Goal: Task Accomplishment & Management: Complete application form

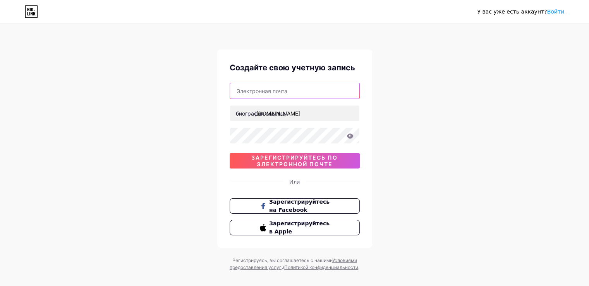
type input "[EMAIL_ADDRESS][DOMAIN_NAME]"
click at [260, 87] on input "text" at bounding box center [294, 90] width 129 height 15
click at [389, 104] on div "У вас уже есть аккаунт? Войти Создайте свою учетную запись биография.ссылка/ [E…" at bounding box center [294, 148] width 589 height 296
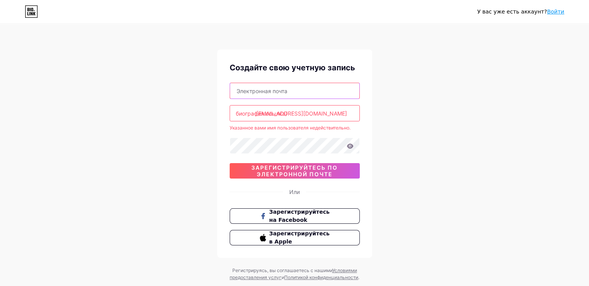
click at [301, 85] on input "text" at bounding box center [294, 90] width 129 height 15
paste input "[EMAIL_ADDRESS][DOMAIN_NAME]"
type input "[EMAIL_ADDRESS][DOMAIN_NAME]"
click at [394, 108] on div "У вас уже есть аккаунт? Войти Создайте свою учетную запись Curator.only@gmail.c…" at bounding box center [294, 153] width 589 height 306
click at [316, 116] on input "[EMAIL_ADDRESS][DOMAIN_NAME]" at bounding box center [294, 113] width 129 height 15
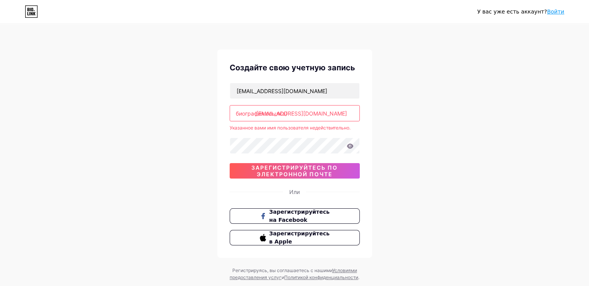
click at [422, 86] on div "У вас уже есть аккаунт? Войти Создайте свою учетную запись Curator.only@gmail.c…" at bounding box center [294, 153] width 589 height 306
click at [296, 115] on input "[EMAIL_ADDRESS][DOMAIN_NAME]" at bounding box center [294, 113] width 129 height 15
click at [319, 109] on input "[EMAIL_ADDRESS][DOMAIN_NAME]" at bounding box center [294, 113] width 129 height 15
drag, startPoint x: 317, startPoint y: 110, endPoint x: 186, endPoint y: 119, distance: 131.5
click at [186, 119] on div "У вас уже есть аккаунт? Войти Создайте свою учетную запись Curator.only@gmail.c…" at bounding box center [294, 153] width 589 height 306
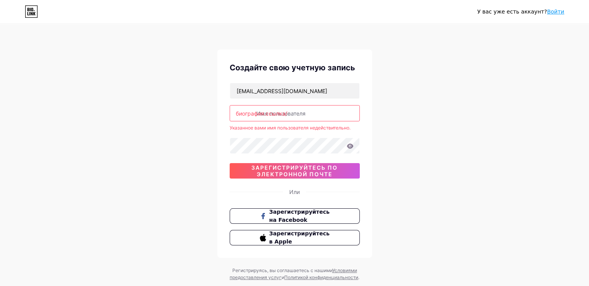
paste input "curatoronly@gmail.com"
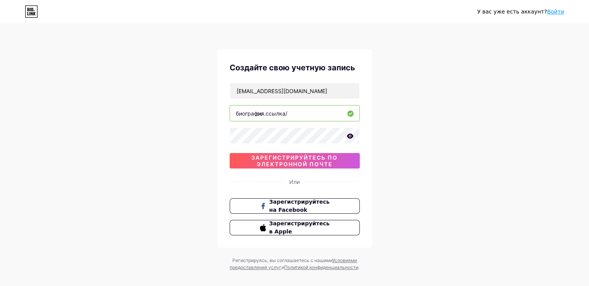
type input "c"
drag, startPoint x: 233, startPoint y: 87, endPoint x: 268, endPoint y: 91, distance: 35.1
click at [268, 91] on input "[EMAIL_ADDRESS][DOMAIN_NAME]" at bounding box center [294, 90] width 129 height 15
click at [289, 116] on input "text" at bounding box center [294, 113] width 129 height 15
click at [296, 111] on input "text" at bounding box center [294, 113] width 129 height 15
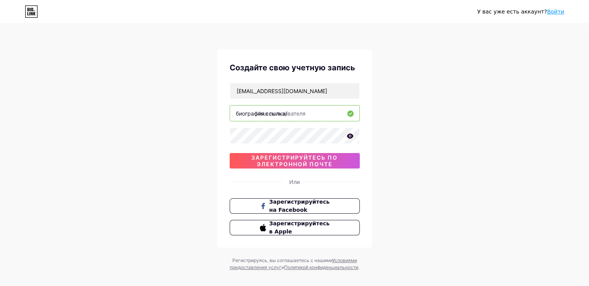
paste input "curatoronly"
click at [378, 111] on div "У вас уже есть аккаунт? Войти Создайте свою учетную запись Curator.only@gmail.c…" at bounding box center [294, 148] width 589 height 296
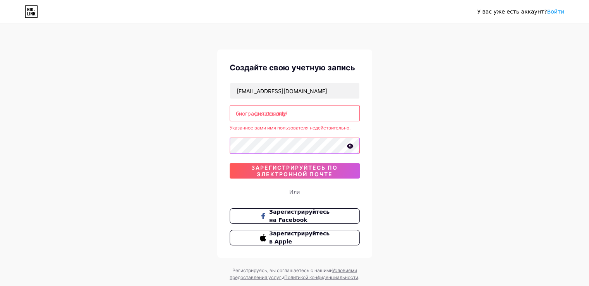
click at [204, 150] on div "У вас уже есть аккаунт? Войти Создайте свою учетную запись Curator.only@gmail.c…" at bounding box center [294, 153] width 589 height 306
click at [352, 147] on icon at bounding box center [349, 146] width 7 height 5
click at [368, 112] on div "Создайте свою учетную запись Curator.only@gmail.com биография.ссылка/ curator.o…" at bounding box center [294, 154] width 155 height 209
click at [332, 114] on input "curator.only" at bounding box center [294, 113] width 129 height 15
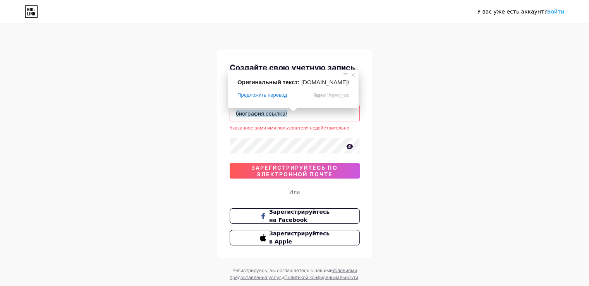
drag, startPoint x: 312, startPoint y: 112, endPoint x: 265, endPoint y: 116, distance: 47.0
click at [265, 116] on div "биография.ссылка/ curator.only" at bounding box center [294, 113] width 130 height 16
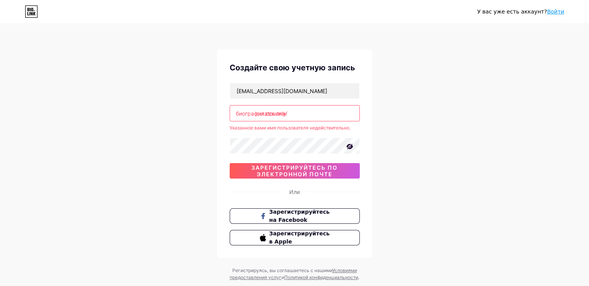
click at [302, 115] on input "curator.only" at bounding box center [294, 113] width 129 height 15
type input "c"
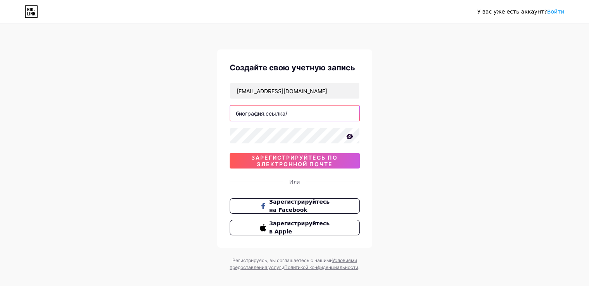
type input "c"
drag, startPoint x: 298, startPoint y: 112, endPoint x: 207, endPoint y: 115, distance: 90.2
click at [207, 115] on div "У вас уже есть аккаунт? Войти Создайте свою учетную запись Curator.only@gmail.c…" at bounding box center [294, 148] width 589 height 296
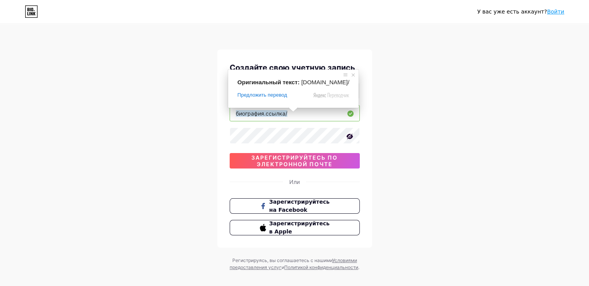
click at [388, 100] on div "У вас уже есть аккаунт? Войти Создайте свою учетную запись Curator.only@gmail.c…" at bounding box center [294, 148] width 589 height 296
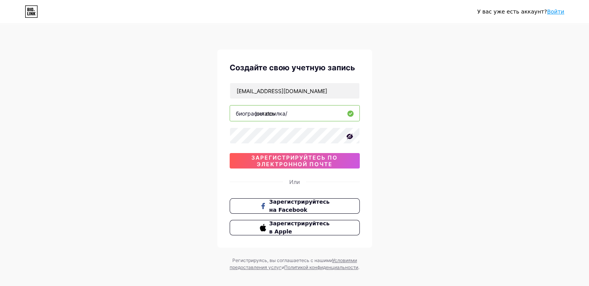
click at [303, 113] on input "curatov" at bounding box center [294, 113] width 129 height 15
type input "c"
click at [288, 117] on input "text" at bounding box center [294, 113] width 129 height 15
paste input "curatov555"
type input "curatov555"
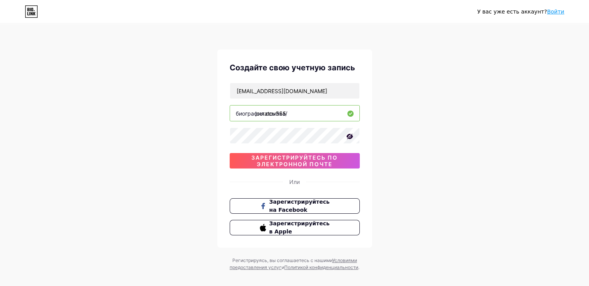
click at [386, 116] on div "У вас уже есть аккаунт? Войти Создайте свою учетную запись [EMAIL_ADDRESS][DOMA…" at bounding box center [294, 148] width 589 height 296
click at [309, 163] on ya-tr-span "зарегистрируйтесь по электронной почте" at bounding box center [294, 160] width 86 height 13
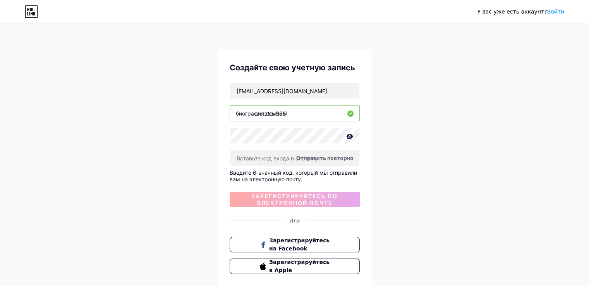
click at [362, 153] on div "Создайте свою учетную запись [EMAIL_ADDRESS][DOMAIN_NAME] [DOMAIN_NAME]/ curato…" at bounding box center [294, 168] width 155 height 237
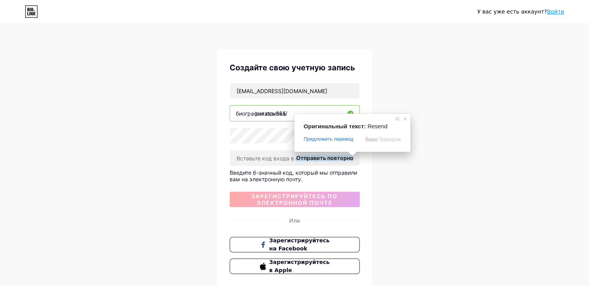
click at [378, 171] on div "У вас уже есть аккаунт? Войти Создайте свою учетную запись Curator.only@gmail.c…" at bounding box center [294, 167] width 589 height 335
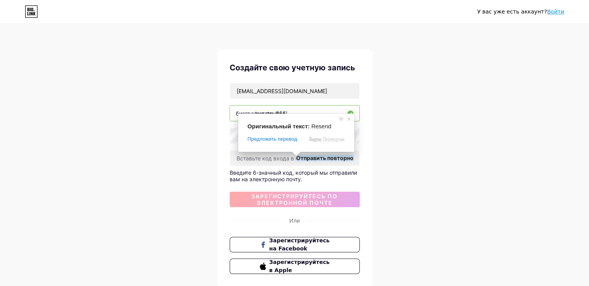
click at [395, 166] on div "У вас уже есть аккаунт? Войти Создайте свою учетную запись Curator.only@gmail.c…" at bounding box center [294, 167] width 589 height 335
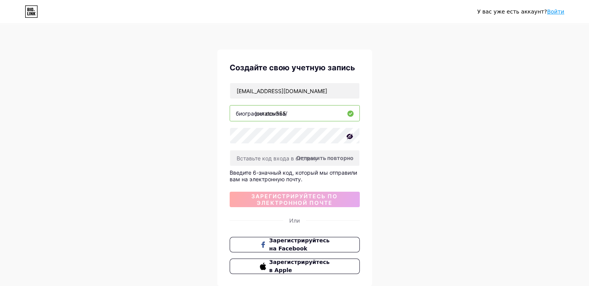
click at [343, 157] on ya-tr-span "Отправить повторно" at bounding box center [324, 158] width 57 height 7
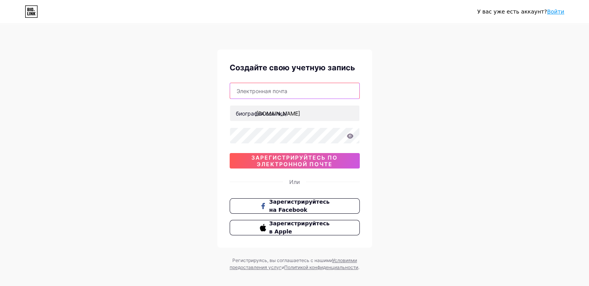
type input "[EMAIL_ADDRESS][DOMAIN_NAME]"
click at [297, 96] on input "text" at bounding box center [294, 90] width 129 height 15
click at [421, 94] on div "У вас уже есть аккаунт? Войти Создайте свою учетную запись биография.ссылка/ [E…" at bounding box center [294, 148] width 589 height 296
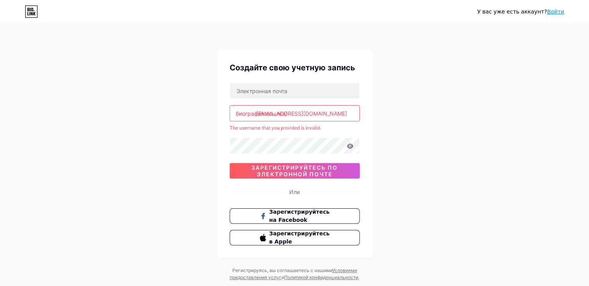
click at [312, 108] on input "[EMAIL_ADDRESS][DOMAIN_NAME]" at bounding box center [294, 113] width 129 height 15
click at [387, 127] on div "У вас уже есть аккаунт? Войти Создайте свою учетную запись биография.ссылка/ [E…" at bounding box center [294, 153] width 589 height 306
click at [303, 119] on input "[EMAIL_ADDRESS][DOMAIN_NAME]" at bounding box center [294, 113] width 129 height 15
click at [289, 81] on div "Создайте свою учетную запись биография.ссылка/ [EMAIL_ADDRESS][DOMAIN_NAME] Ука…" at bounding box center [294, 154] width 155 height 209
click at [288, 88] on input "text" at bounding box center [294, 90] width 129 height 15
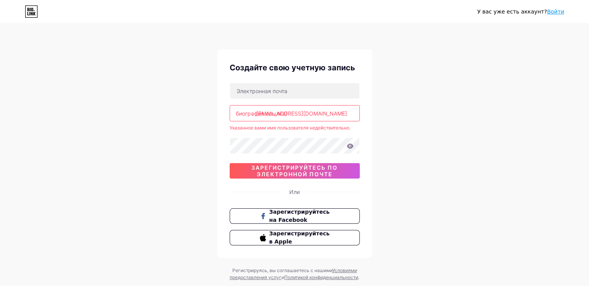
click at [433, 79] on div "У вас уже есть аккаунт? Войти Создайте свою учетную запись биография.ссылка/ [E…" at bounding box center [294, 153] width 589 height 306
click at [276, 87] on input "text" at bounding box center [294, 90] width 129 height 15
paste input "curatov555"
type input "curatov555"
drag, startPoint x: 306, startPoint y: 87, endPoint x: 210, endPoint y: 96, distance: 96.0
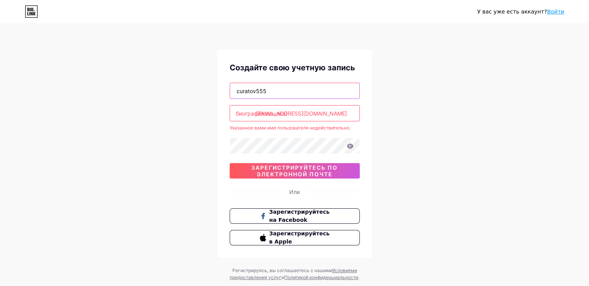
click at [210, 96] on div "У вас уже есть аккаунт? Войти Создайте свою учетную запись curatov555 биография…" at bounding box center [294, 153] width 589 height 306
click at [269, 112] on ya-tr-span "биография.ссылка/" at bounding box center [261, 113] width 51 height 7
click at [316, 114] on input "[EMAIL_ADDRESS][DOMAIN_NAME]" at bounding box center [294, 113] width 129 height 15
drag, startPoint x: 316, startPoint y: 114, endPoint x: 202, endPoint y: 117, distance: 113.8
click at [202, 117] on div "У вас уже есть аккаунт? Войти Создайте свою учетную запись биография.ссылка/ [E…" at bounding box center [294, 153] width 589 height 306
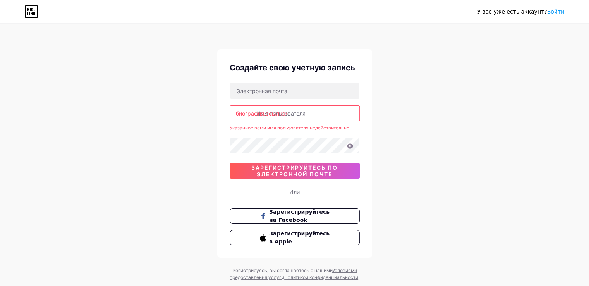
paste input "curatov555"
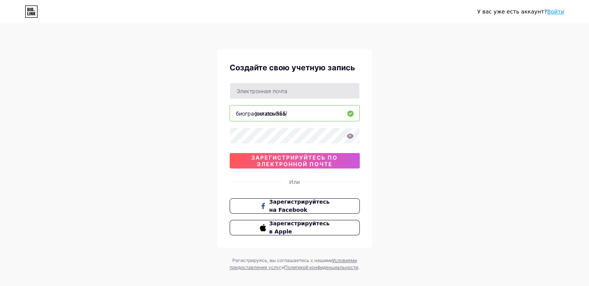
type input "curatov555"
click at [296, 97] on input "text" at bounding box center [294, 90] width 129 height 15
drag, startPoint x: 423, startPoint y: 198, endPoint x: 423, endPoint y: 217, distance: 19.4
click at [423, 198] on div "У вас уже есть аккаунт? Войти Создайте свою учетную запись биография.ссылка/ cu…" at bounding box center [294, 148] width 589 height 296
click at [264, 89] on input "text" at bounding box center [294, 90] width 129 height 15
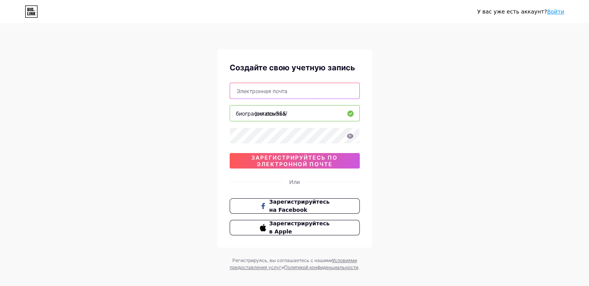
paste input "[EMAIL_ADDRESS][DOMAIN_NAME]"
type input "[EMAIL_ADDRESS][DOMAIN_NAME]"
click at [481, 96] on div "У вас уже есть аккаунт? Войти Создайте свою учетную запись [EMAIL_ADDRESS][DOMA…" at bounding box center [294, 148] width 589 height 296
click at [307, 116] on input "curatov555" at bounding box center [294, 113] width 129 height 15
click at [402, 114] on div "У вас уже есть аккаунт? Войти Создайте свою учетную запись [EMAIL_ADDRESS][DOMA…" at bounding box center [294, 148] width 589 height 296
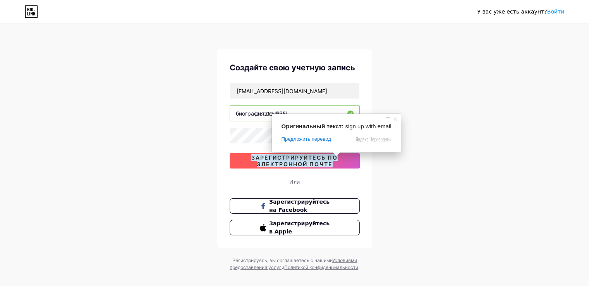
click at [310, 156] on ya-tr-span "зарегистрируйтесь по электронной почте" at bounding box center [294, 160] width 86 height 13
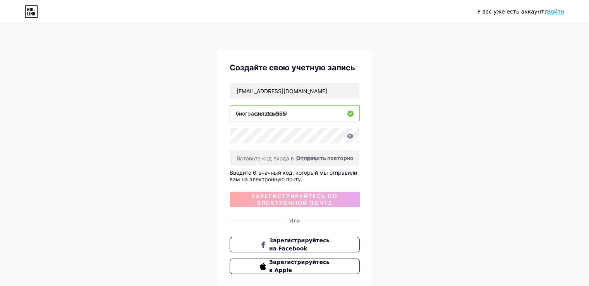
click at [370, 156] on div "Создайте свою учетную запись [EMAIL_ADDRESS][DOMAIN_NAME] [DOMAIN_NAME]/ curato…" at bounding box center [294, 168] width 155 height 237
click at [318, 158] on ya-tr-span "Отправить повторно" at bounding box center [324, 158] width 57 height 7
